Goal: Task Accomplishment & Management: Complete application form

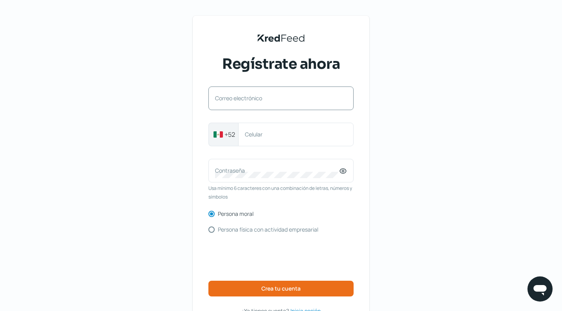
click at [252, 100] on label "Correo electrónico" at bounding box center [277, 97] width 124 height 7
click at [252, 100] on input "Correo electrónico" at bounding box center [281, 102] width 132 height 7
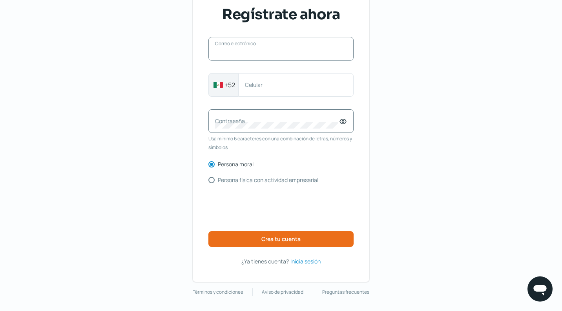
scroll to position [50, 0]
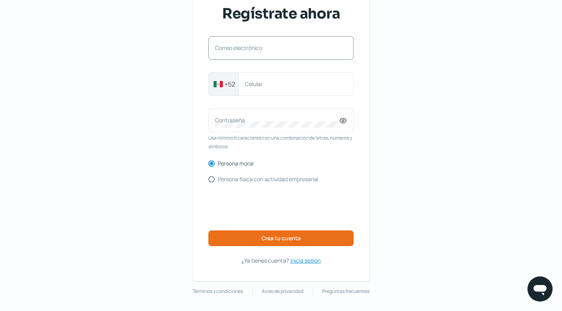
click at [307, 262] on span "Inicia sesión" at bounding box center [306, 260] width 30 height 10
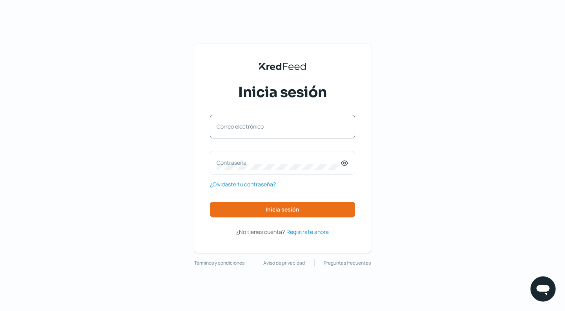
click at [249, 128] on label "Correo electrónico" at bounding box center [279, 125] width 124 height 7
click at [249, 128] on input "Correo electrónico" at bounding box center [283, 130] width 132 height 7
paste input "[EMAIL_ADDRESS][DOMAIN_NAME]"
type input "[EMAIL_ADDRESS][DOMAIN_NAME]"
click at [228, 162] on label "Contraseña" at bounding box center [279, 162] width 124 height 7
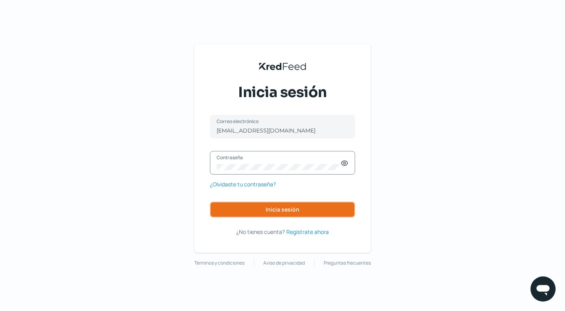
click at [277, 207] on span "Inicia sesión" at bounding box center [283, 208] width 34 height 5
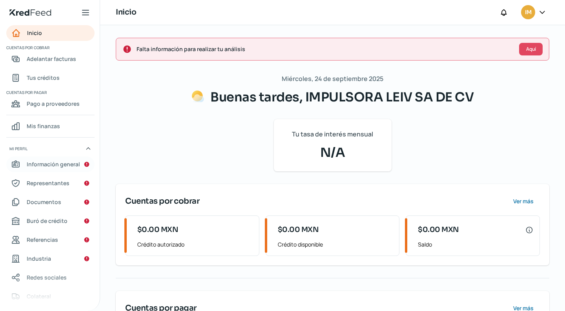
click at [64, 162] on span "Información general" at bounding box center [53, 164] width 53 height 10
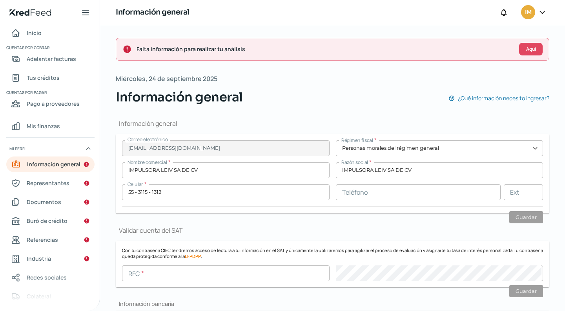
type input "[EMAIL_ADDRESS][DOMAIN_NAME]"
type input "Personas morales del régimen general"
type input "IMPULSORA LEIV SA DE CV"
type input "55 - 3115 - 1312"
type input "SANDIA"
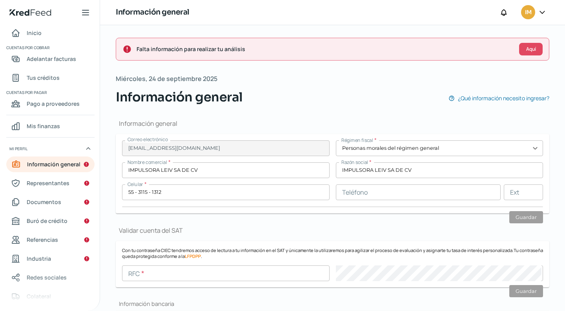
type input "8"
type input "55885"
type input "OTRA NO ESPECIFICADA EN EL CATALOGO"
type input "ESTADO DE [GEOGRAPHIC_DATA]"
type input "[GEOGRAPHIC_DATA]"
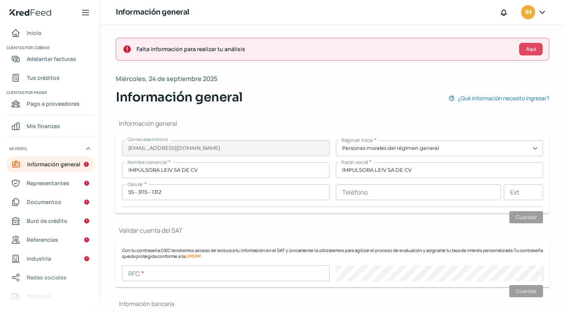
type input "[GEOGRAPHIC_DATA]"
type input "cd telmex leiv [DATE].pdf"
type input "5"
type input "3"
type input "Rentada"
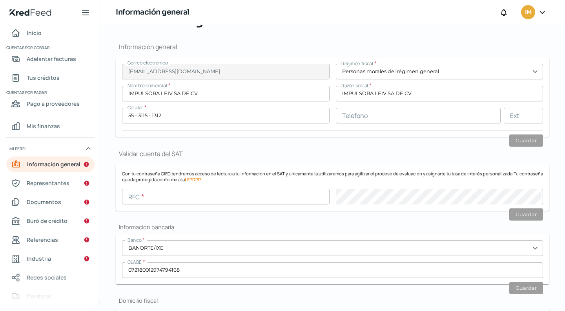
scroll to position [79, 0]
